Goal: Task Accomplishment & Management: Manage account settings

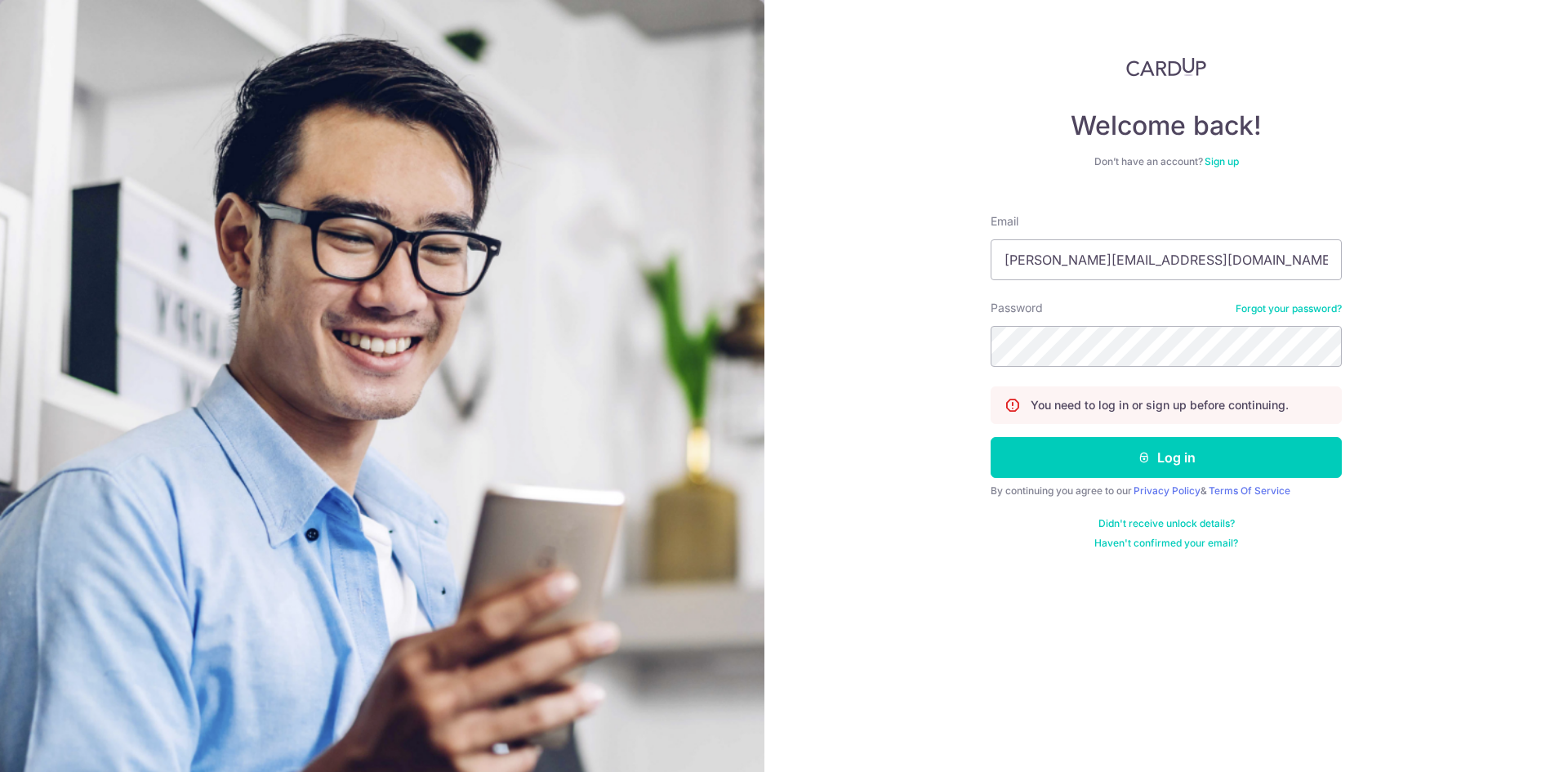
type input "[PERSON_NAME][EMAIL_ADDRESS][DOMAIN_NAME]"
drag, startPoint x: 1488, startPoint y: 335, endPoint x: 1476, endPoint y: 335, distance: 12.0
click at [1488, 335] on div "Welcome back! Don’t have an account? Sign up Email [PERSON_NAME][EMAIL_ADDRESS]…" at bounding box center [1166, 386] width 803 height 772
click at [991, 437] on button "Log in" at bounding box center [1167, 456] width 351 height 41
